Goal: Task Accomplishment & Management: Manage account settings

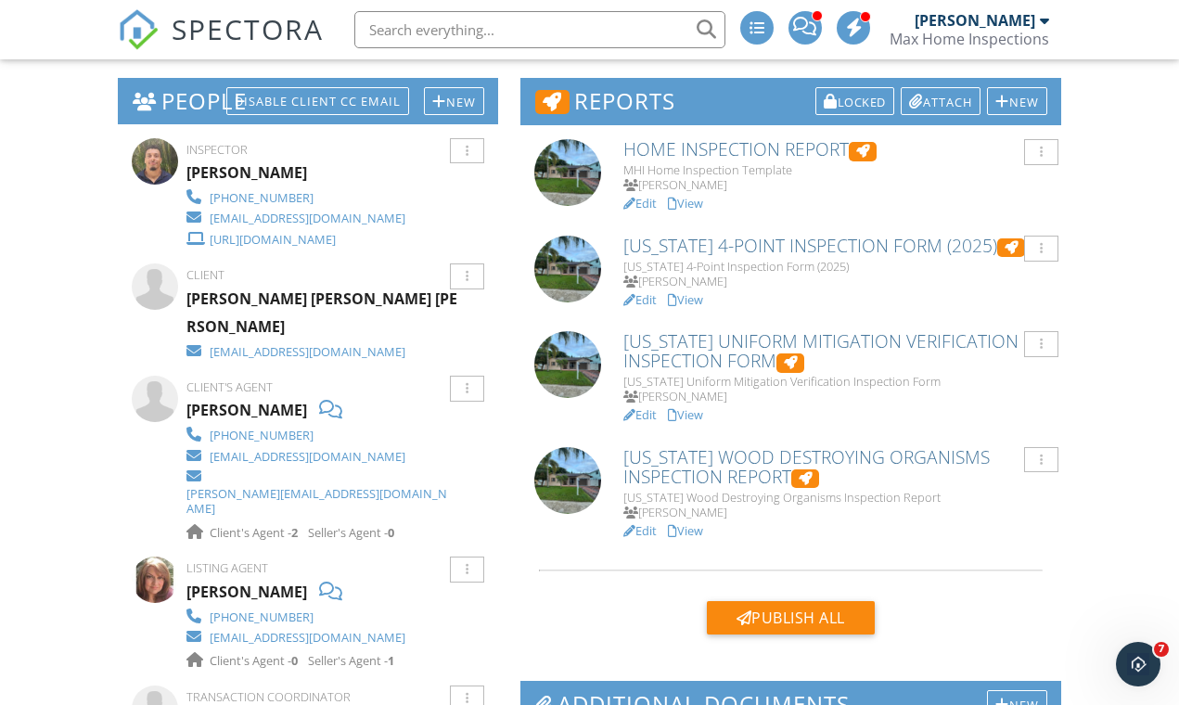
click at [652, 199] on link "Edit" at bounding box center [639, 203] width 33 height 17
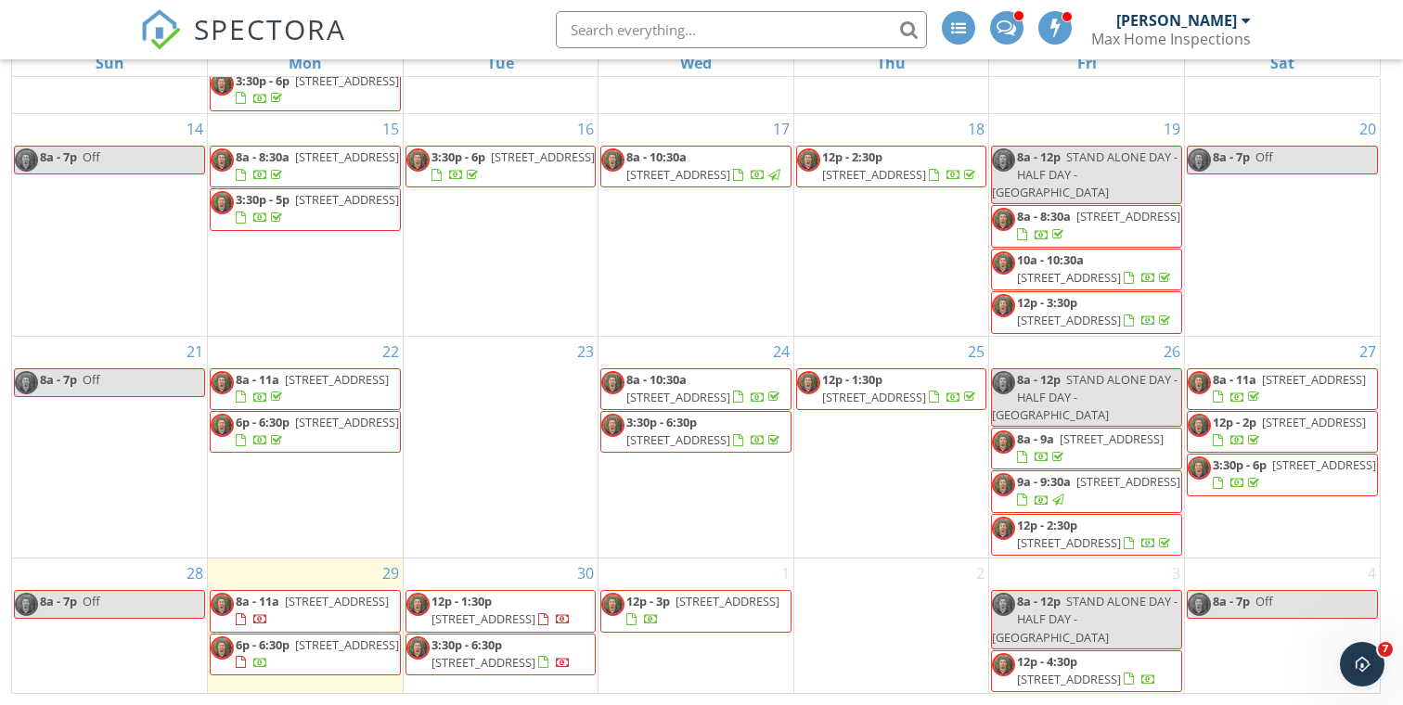
scroll to position [246, 0]
click at [351, 594] on span "8605 SW 19th St, North Lauderdale 33068" at bounding box center [337, 602] width 104 height 17
click at [334, 595] on span "8605 SW 19th St, North Lauderdale 33068" at bounding box center [337, 602] width 104 height 17
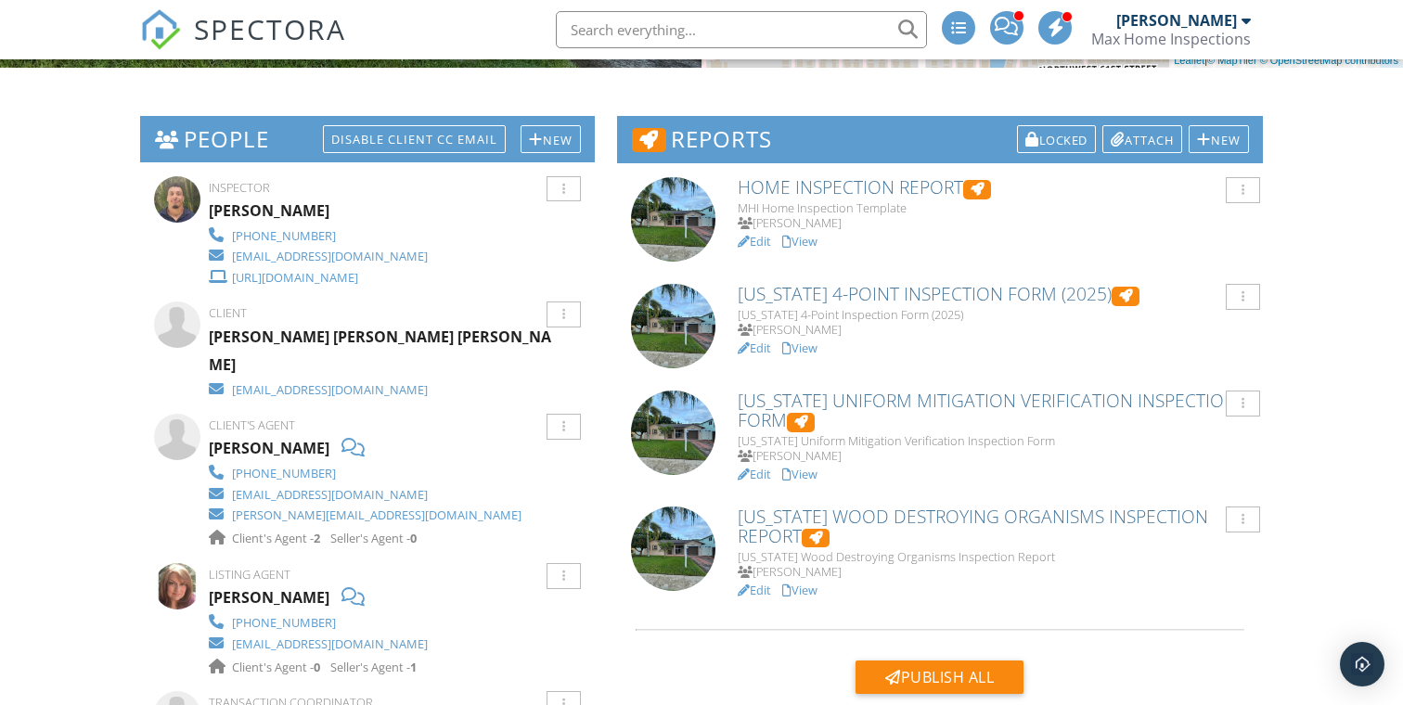
click at [808, 233] on link "View" at bounding box center [799, 241] width 35 height 17
click at [813, 237] on link "View" at bounding box center [799, 241] width 35 height 17
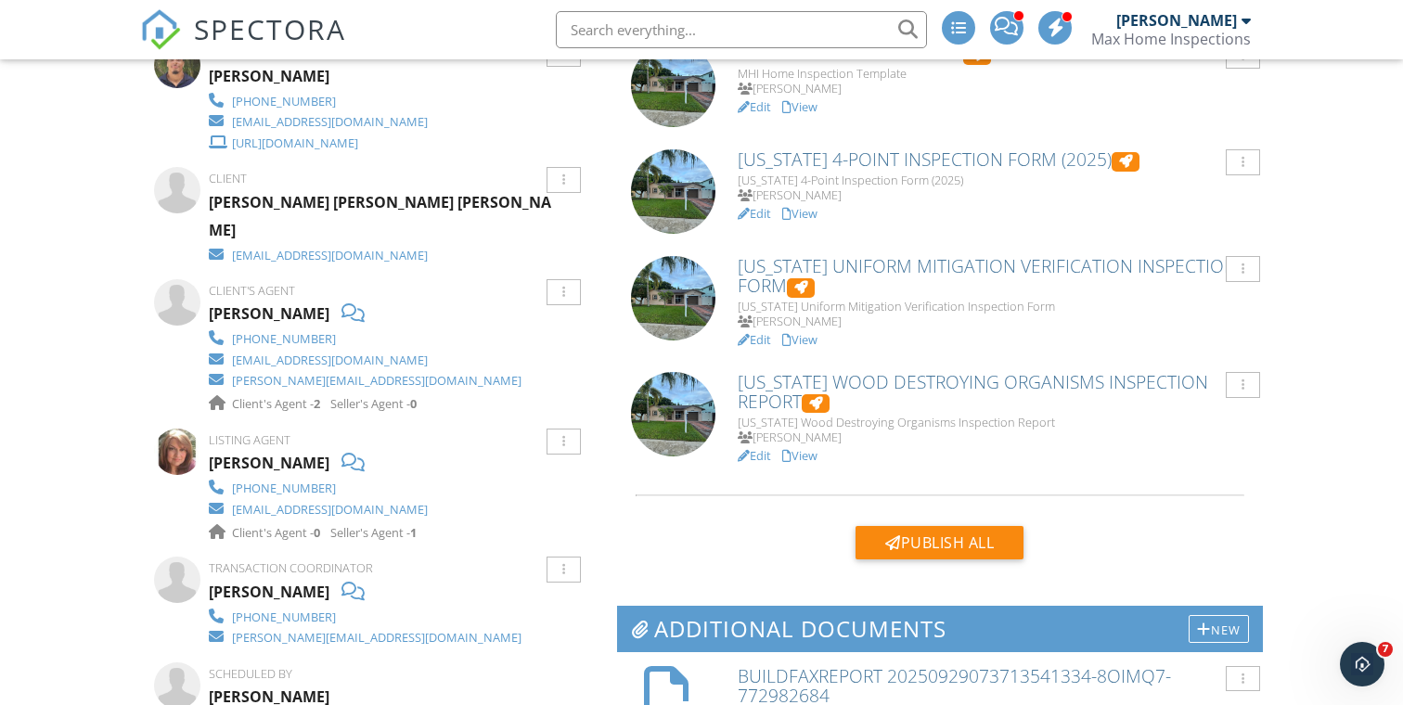
scroll to position [583, 0]
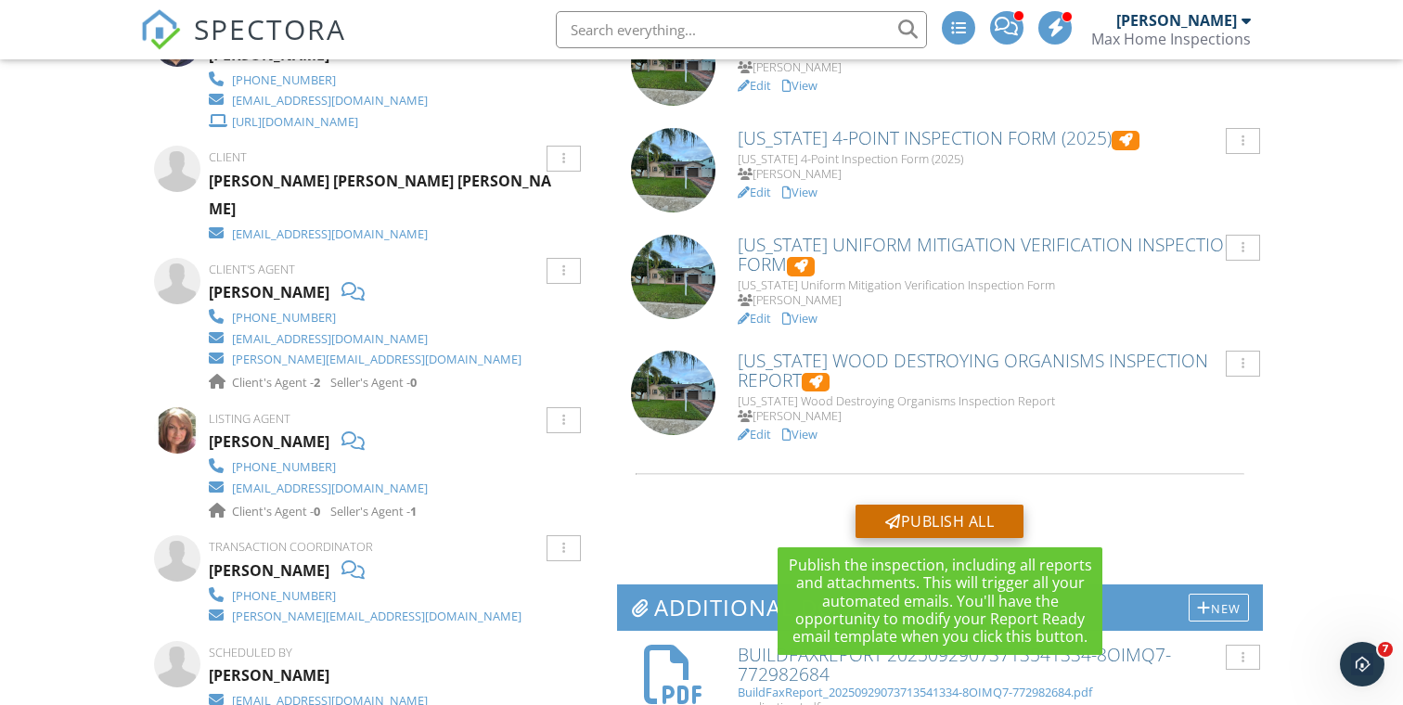
click at [919, 512] on div "Publish All" at bounding box center [939, 521] width 168 height 33
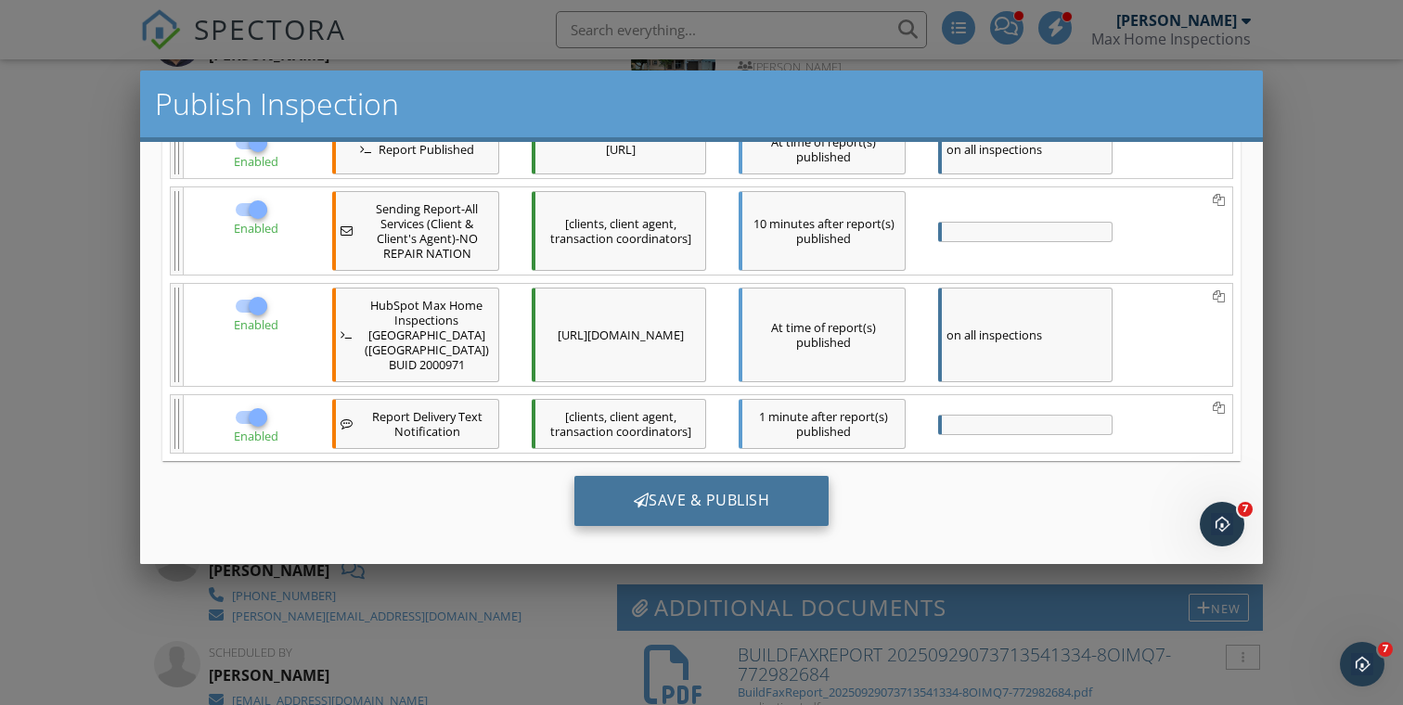
scroll to position [429, 0]
click at [698, 490] on div "Save & Publish" at bounding box center [701, 503] width 255 height 50
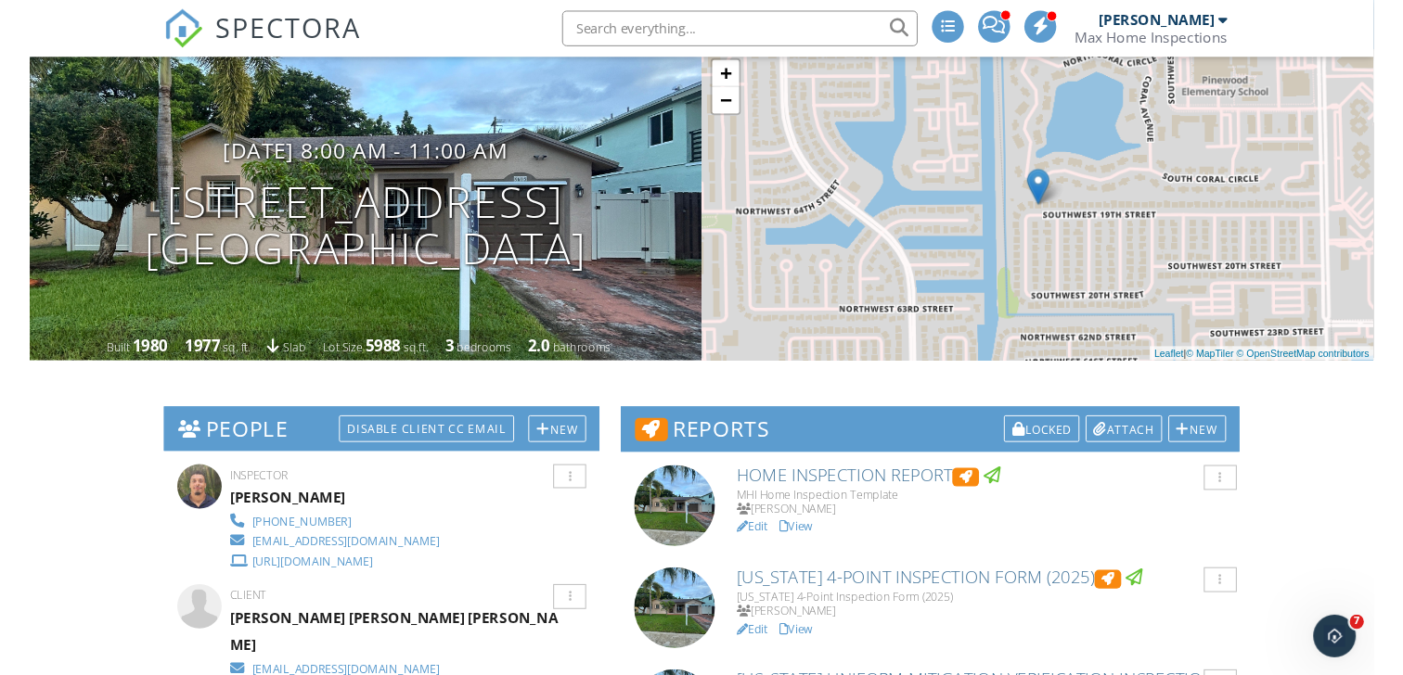
scroll to position [293, 0]
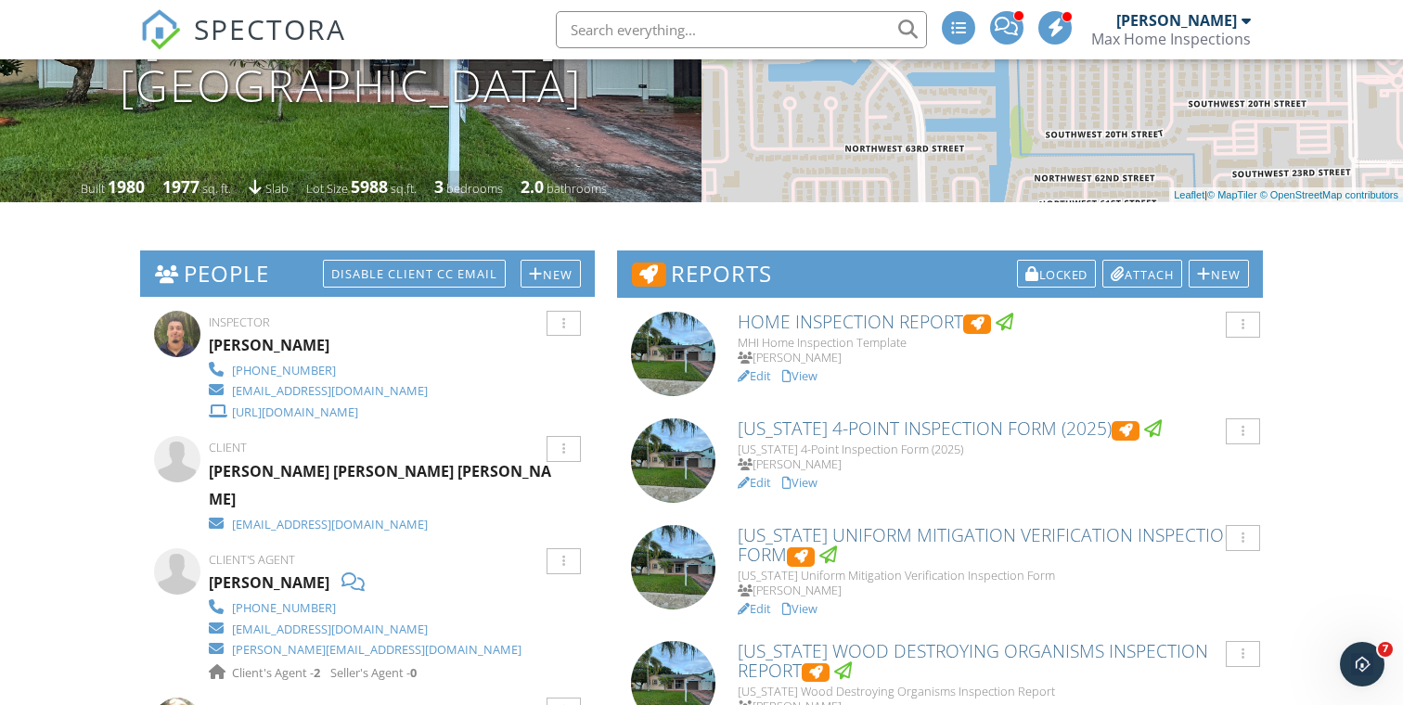
click at [805, 376] on link "View" at bounding box center [799, 375] width 35 height 17
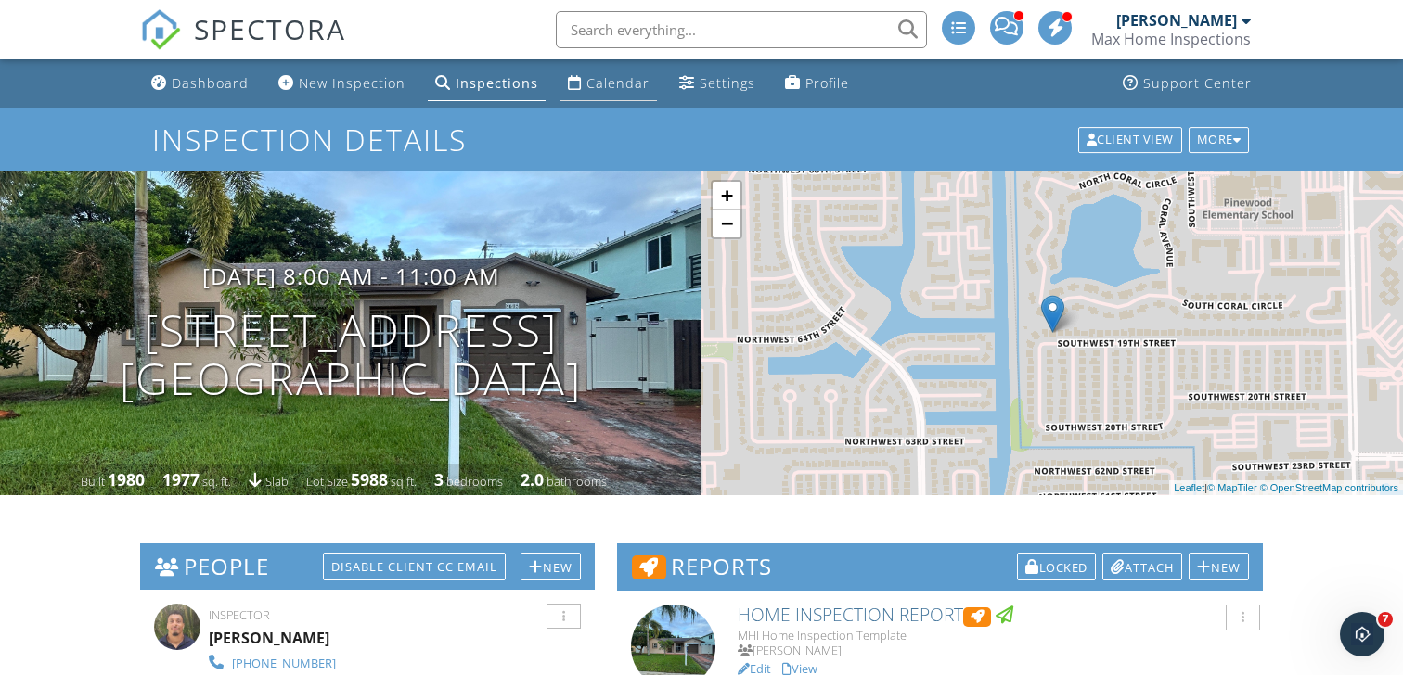
scroll to position [0, 0]
click at [627, 73] on link "Calendar" at bounding box center [608, 84] width 96 height 34
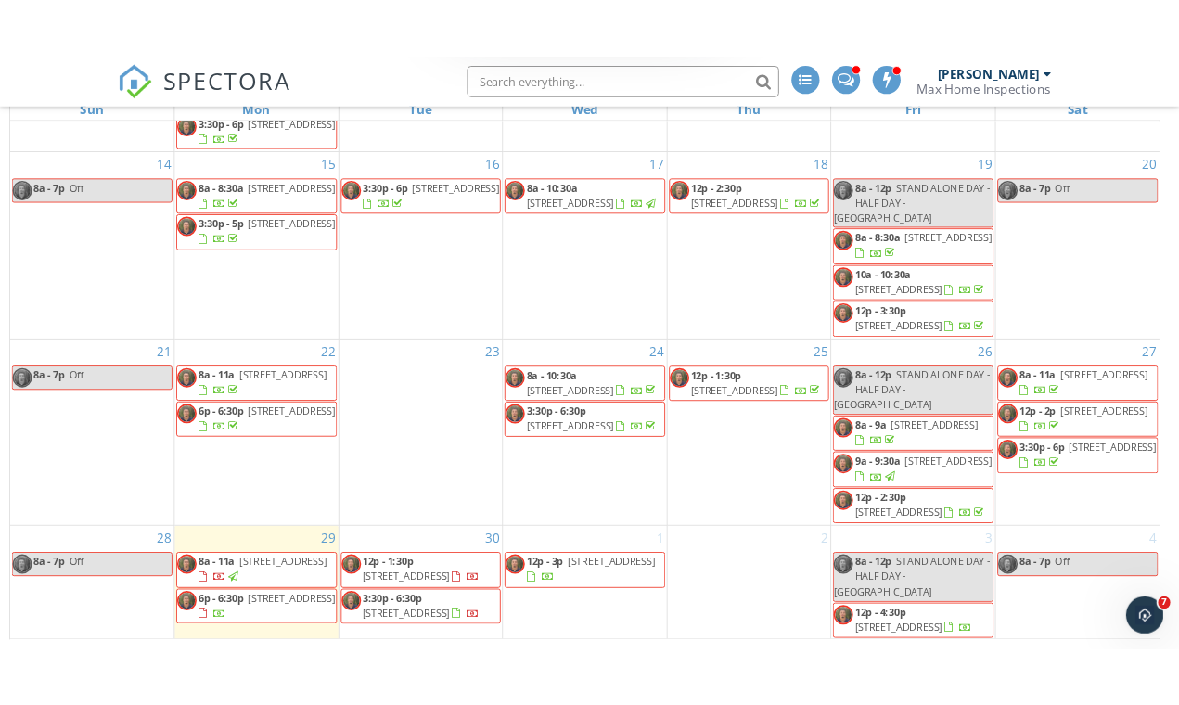
scroll to position [246, 0]
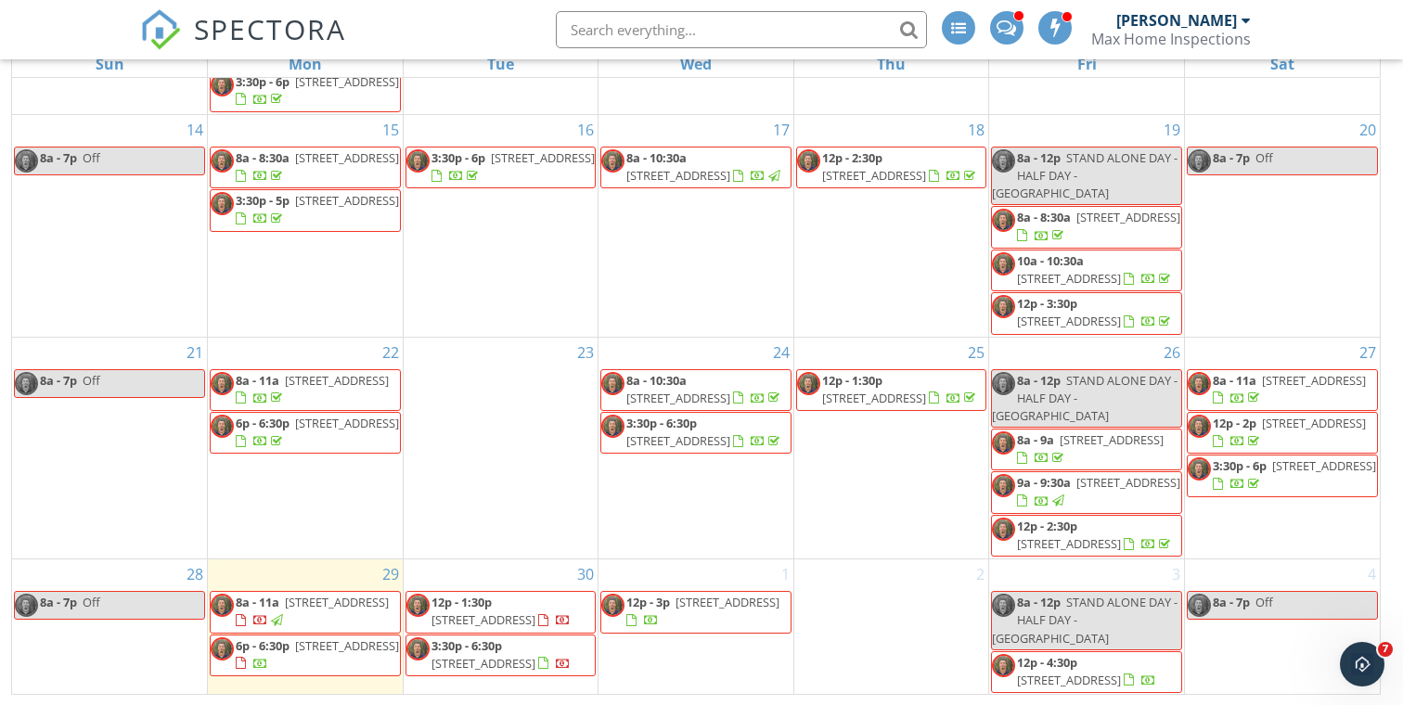
click at [535, 611] on span "[STREET_ADDRESS]" at bounding box center [483, 619] width 104 height 17
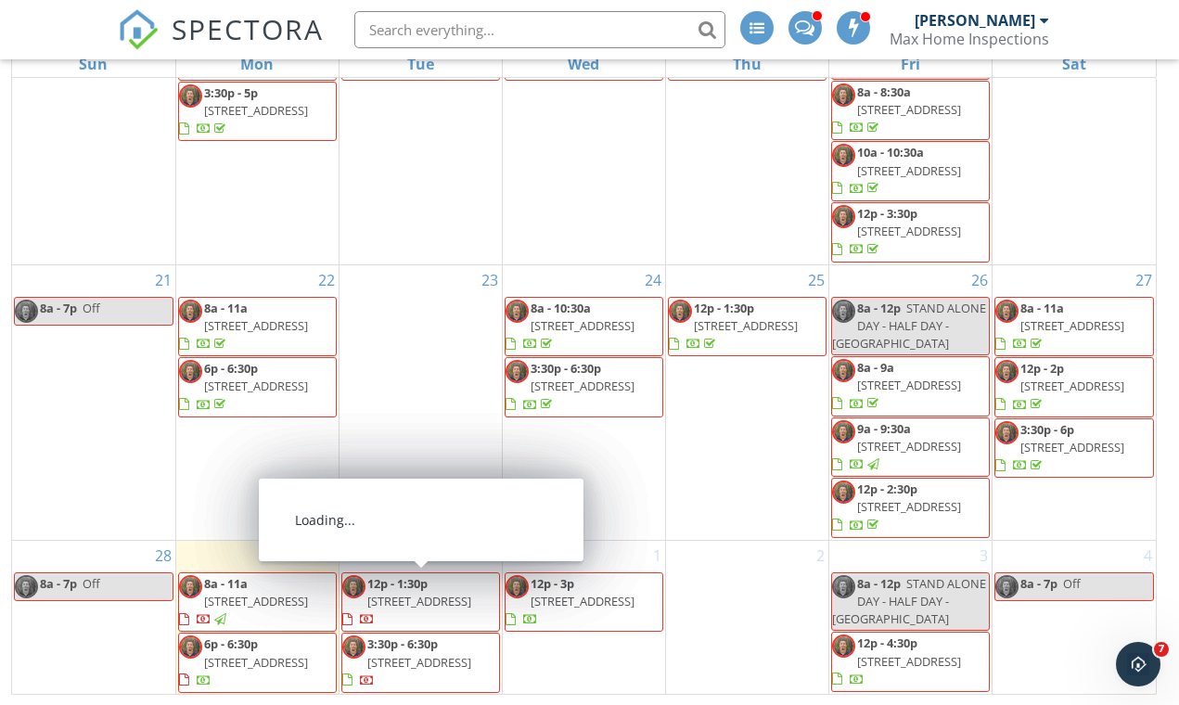
scroll to position [785, 0]
click at [471, 664] on span "715 Belle Grove Ln, Royal Palm Beach 33411" at bounding box center [419, 662] width 104 height 17
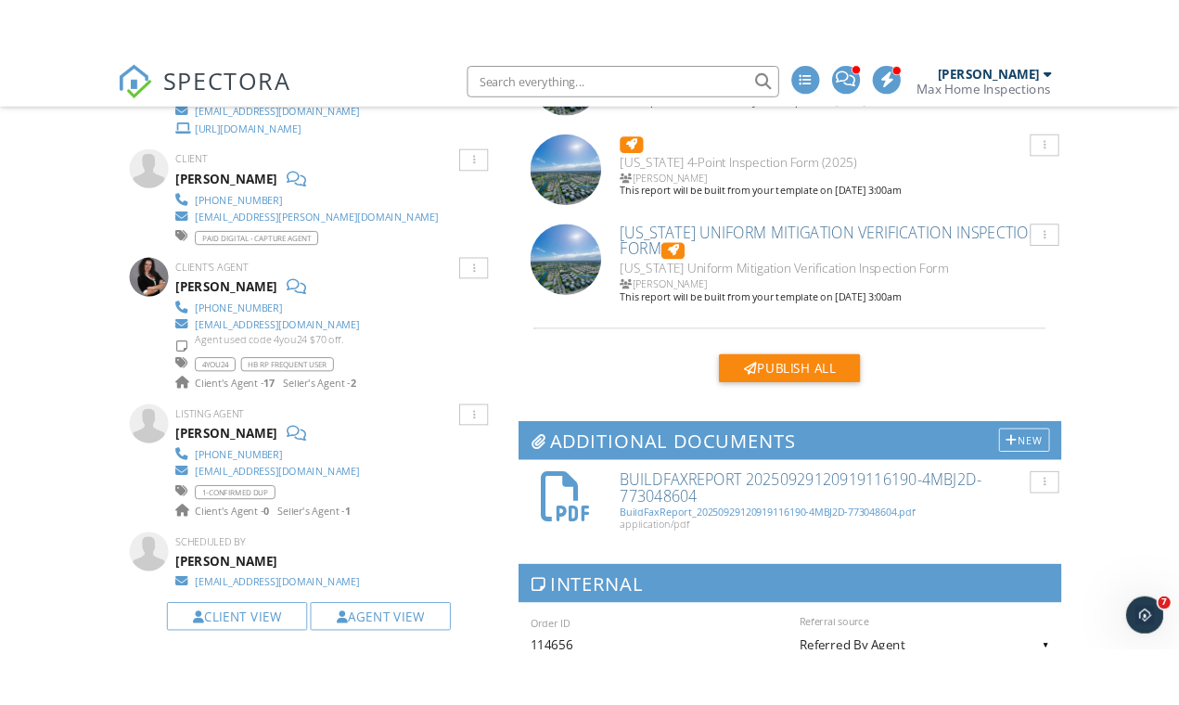
scroll to position [709, 0]
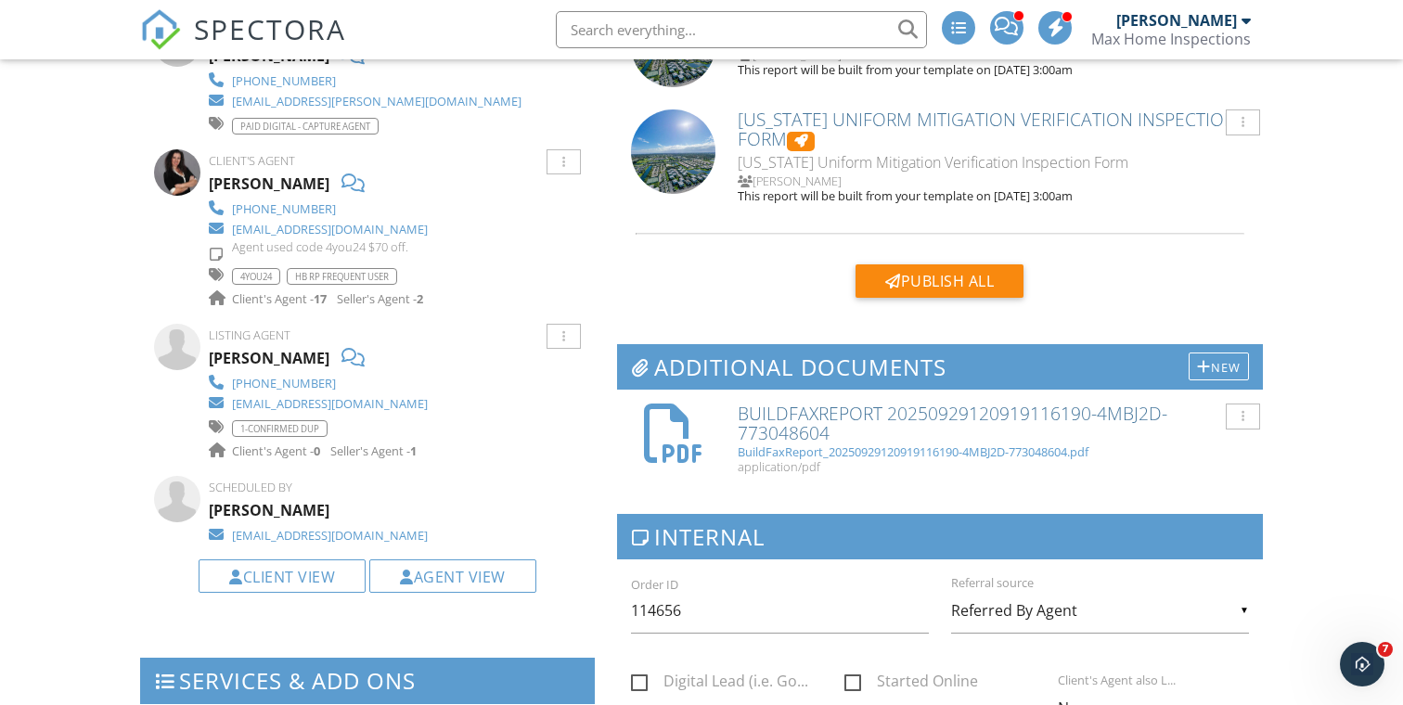
click at [770, 414] on h6 "BuildFaxReport 20250929120919116190-4MBJ2D-773048604" at bounding box center [992, 423] width 511 height 39
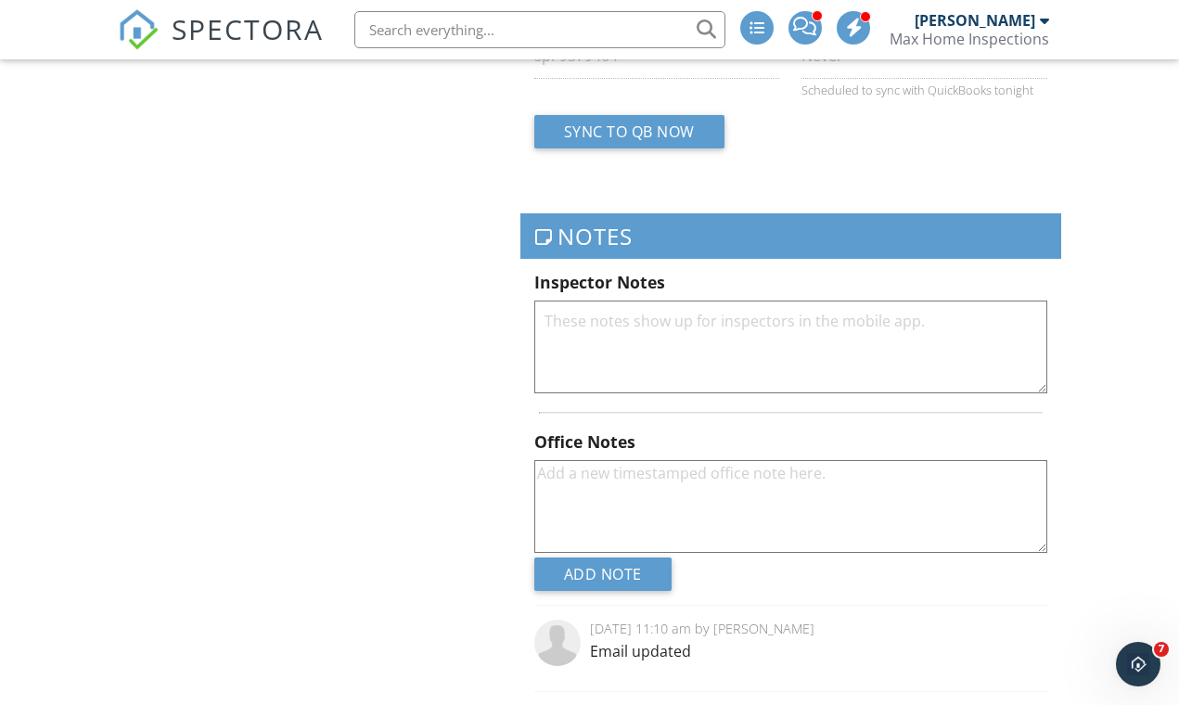
scroll to position [4241, 0]
